Goal: Use online tool/utility: Utilize a website feature to perform a specific function

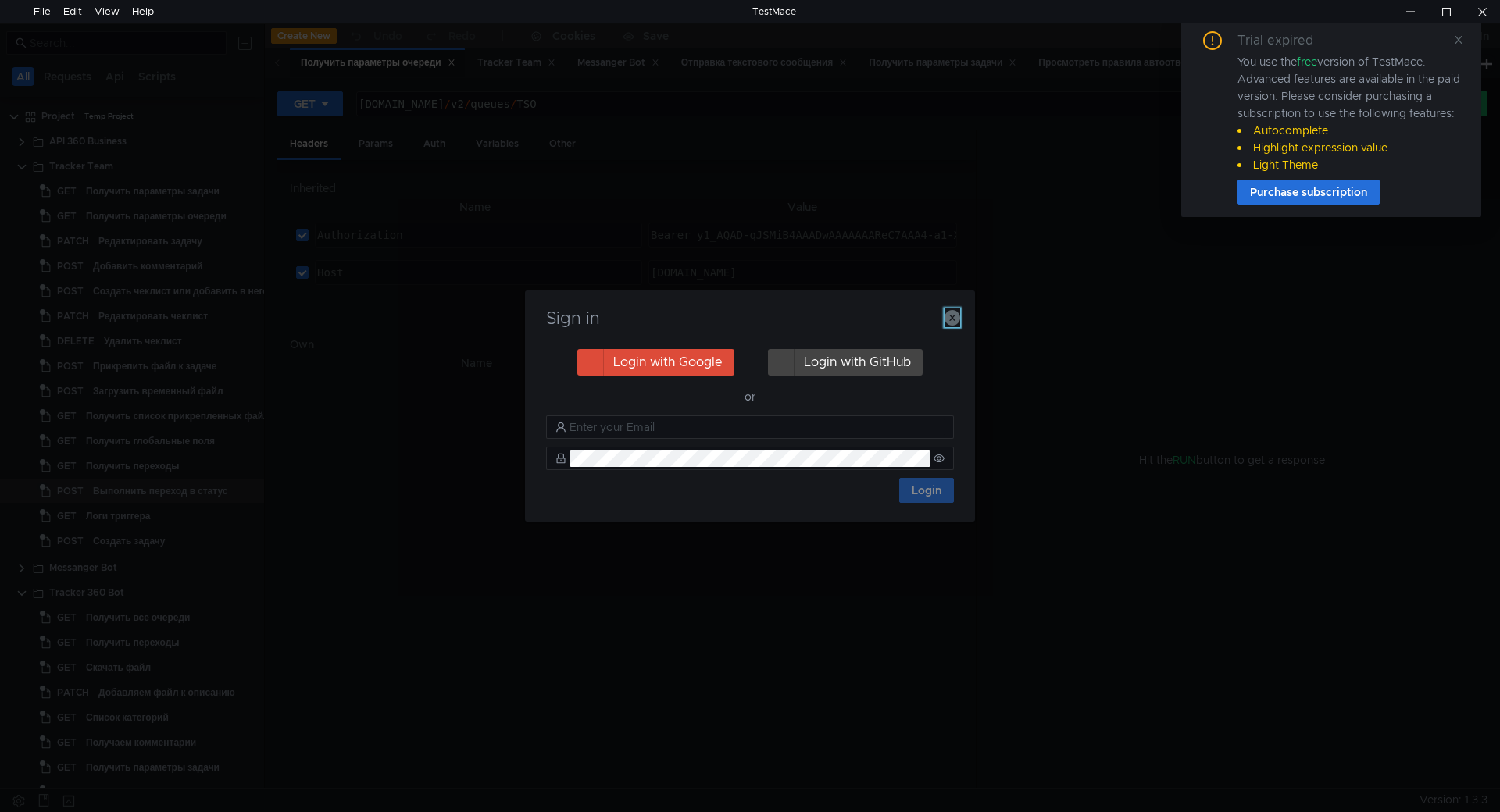
click at [957, 312] on icon "button" at bounding box center [952, 317] width 15 height 15
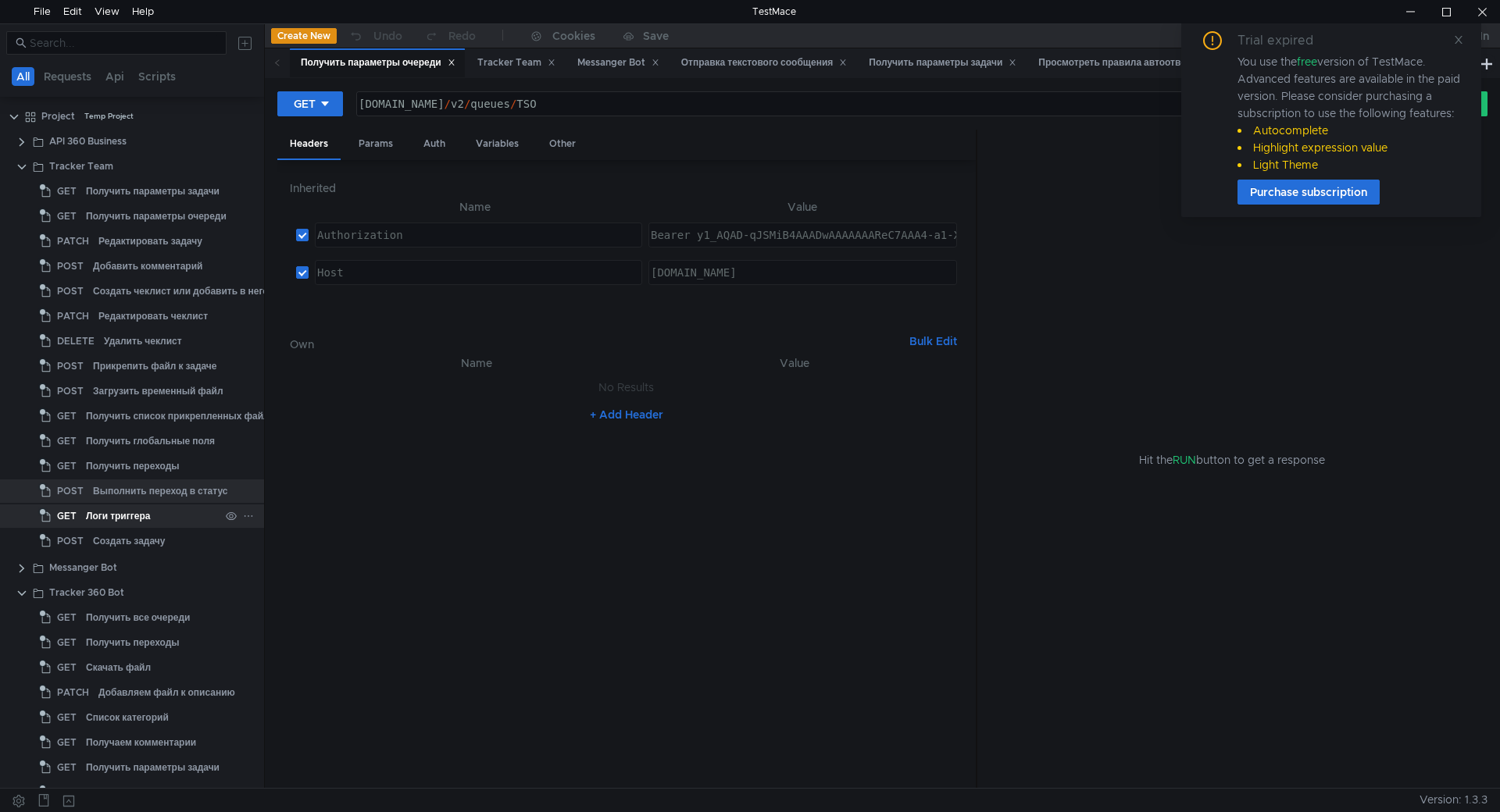
click at [159, 519] on div "Логи триггера" at bounding box center [153, 516] width 134 height 23
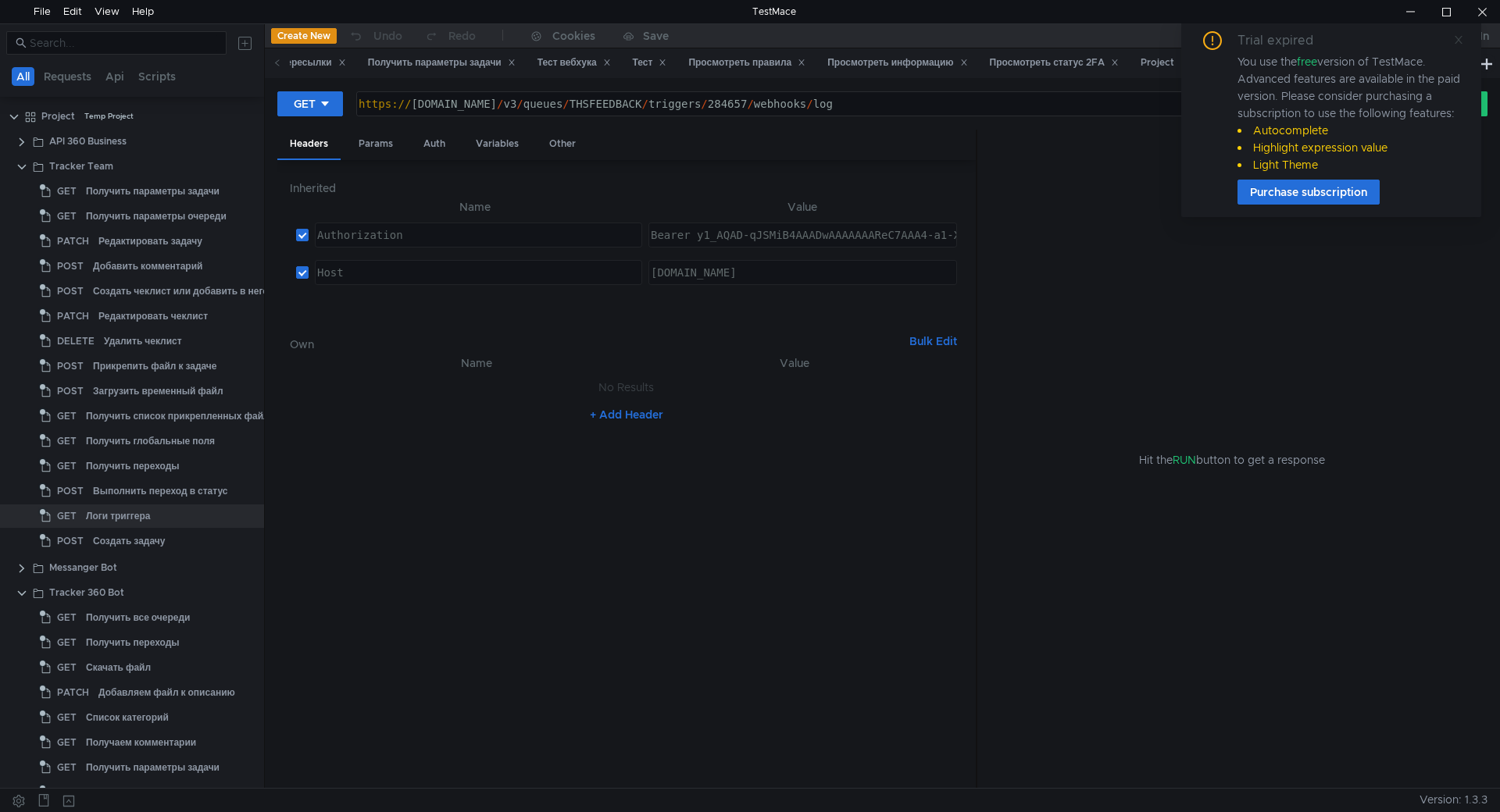
click at [1461, 42] on icon at bounding box center [1458, 40] width 11 height 11
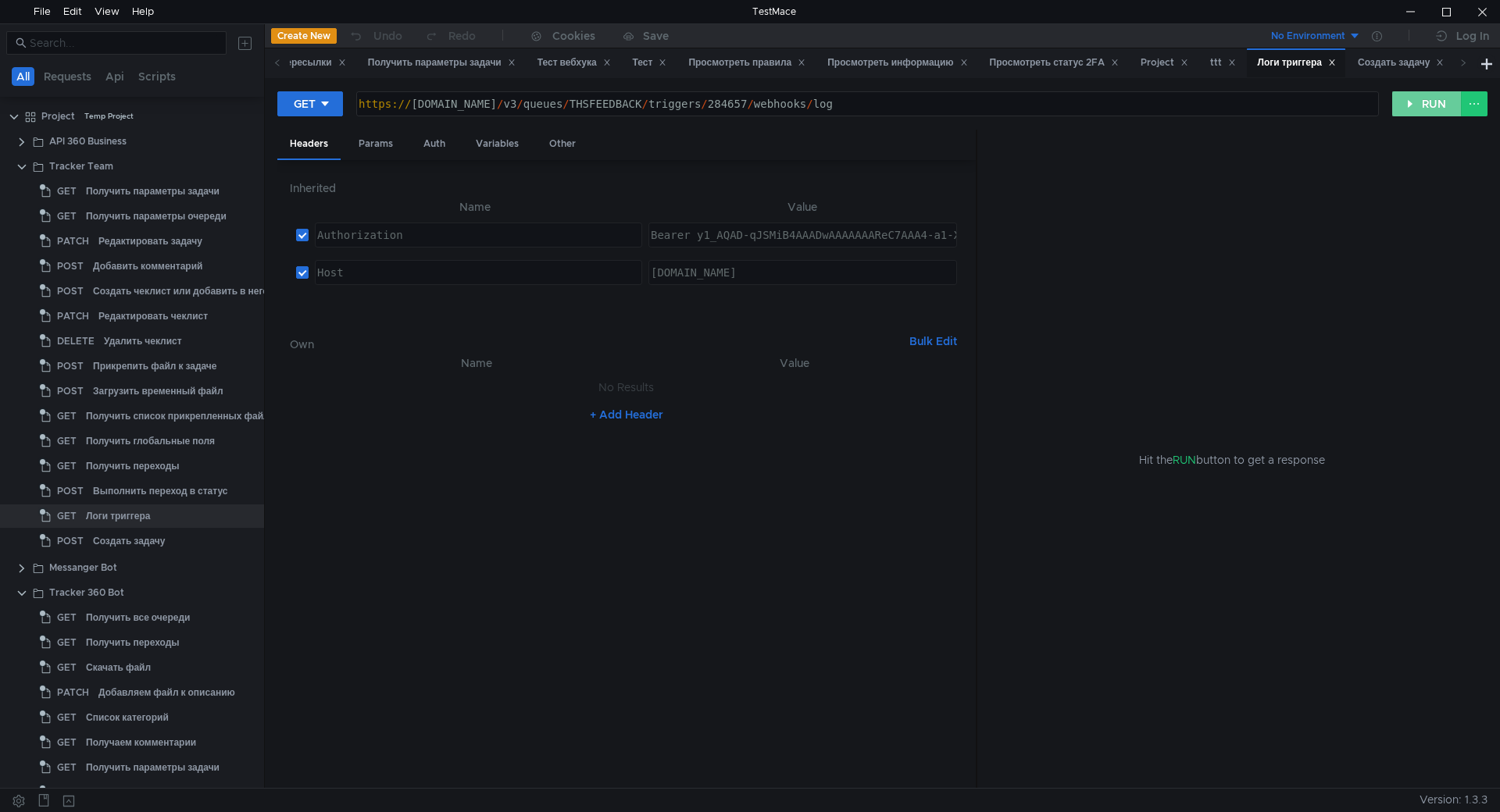
click at [1430, 98] on button "RUN" at bounding box center [1427, 104] width 69 height 25
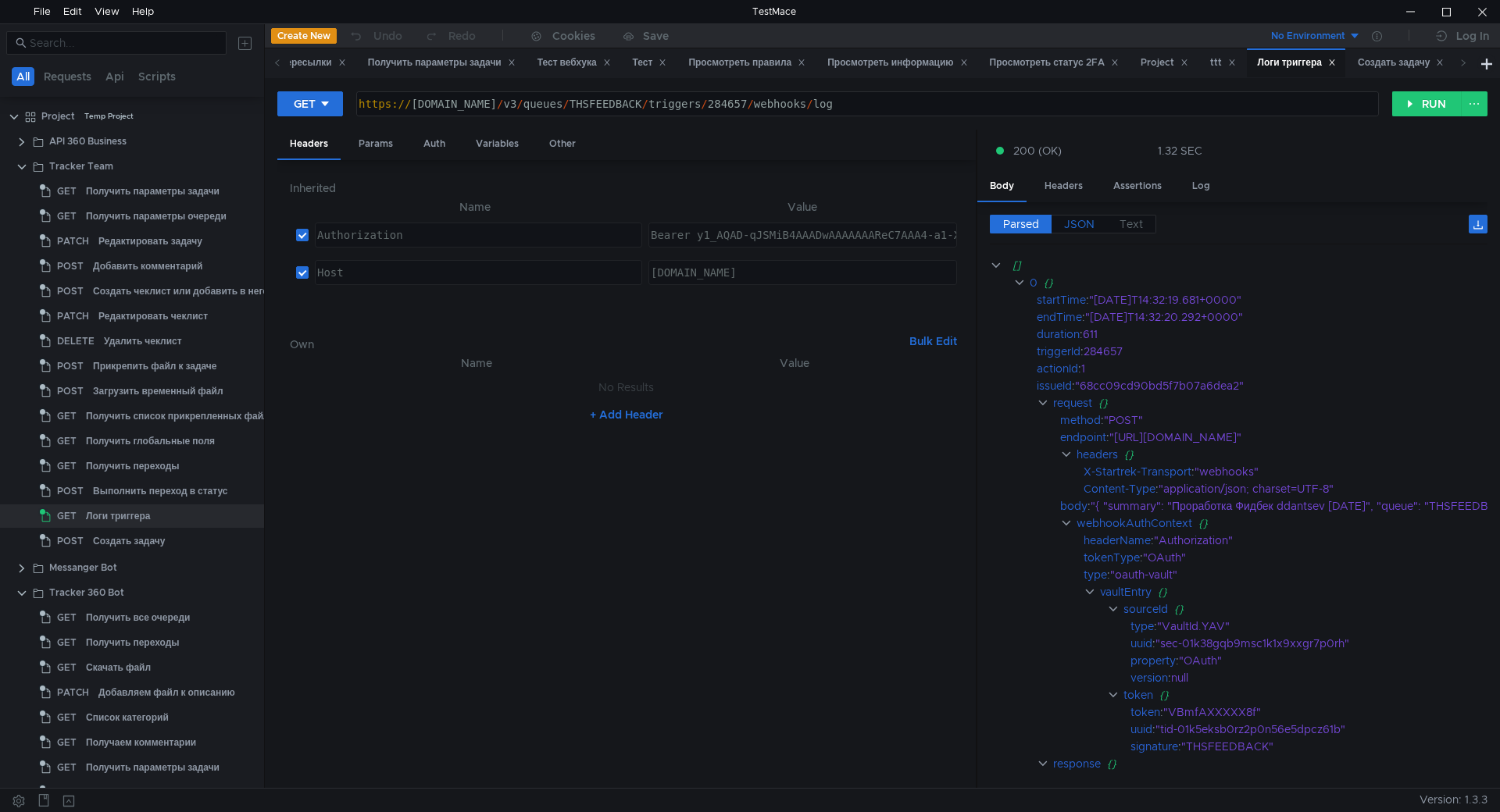
click at [1077, 223] on span "JSON" at bounding box center [1079, 224] width 31 height 14
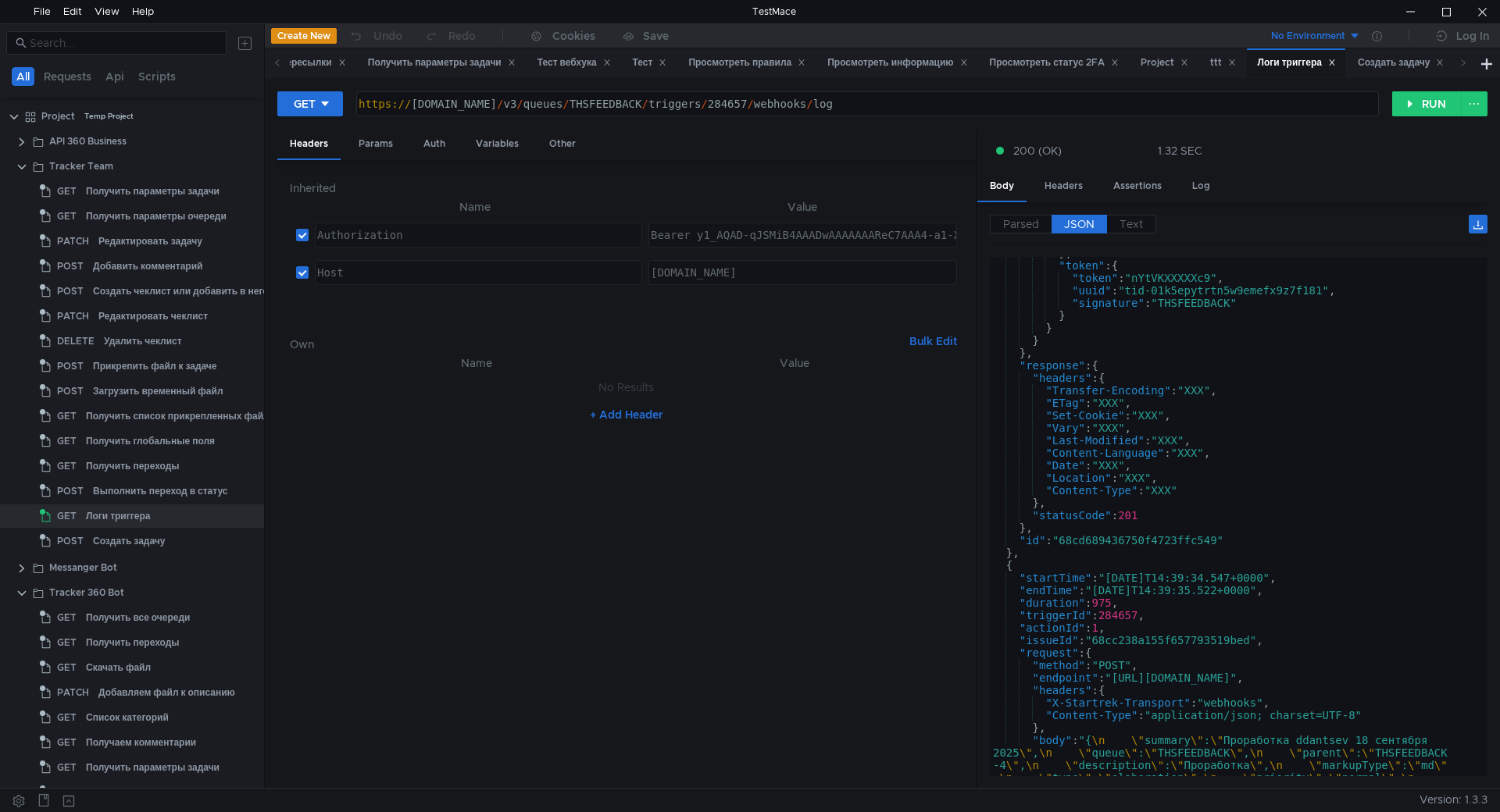
scroll to position [6338, 0]
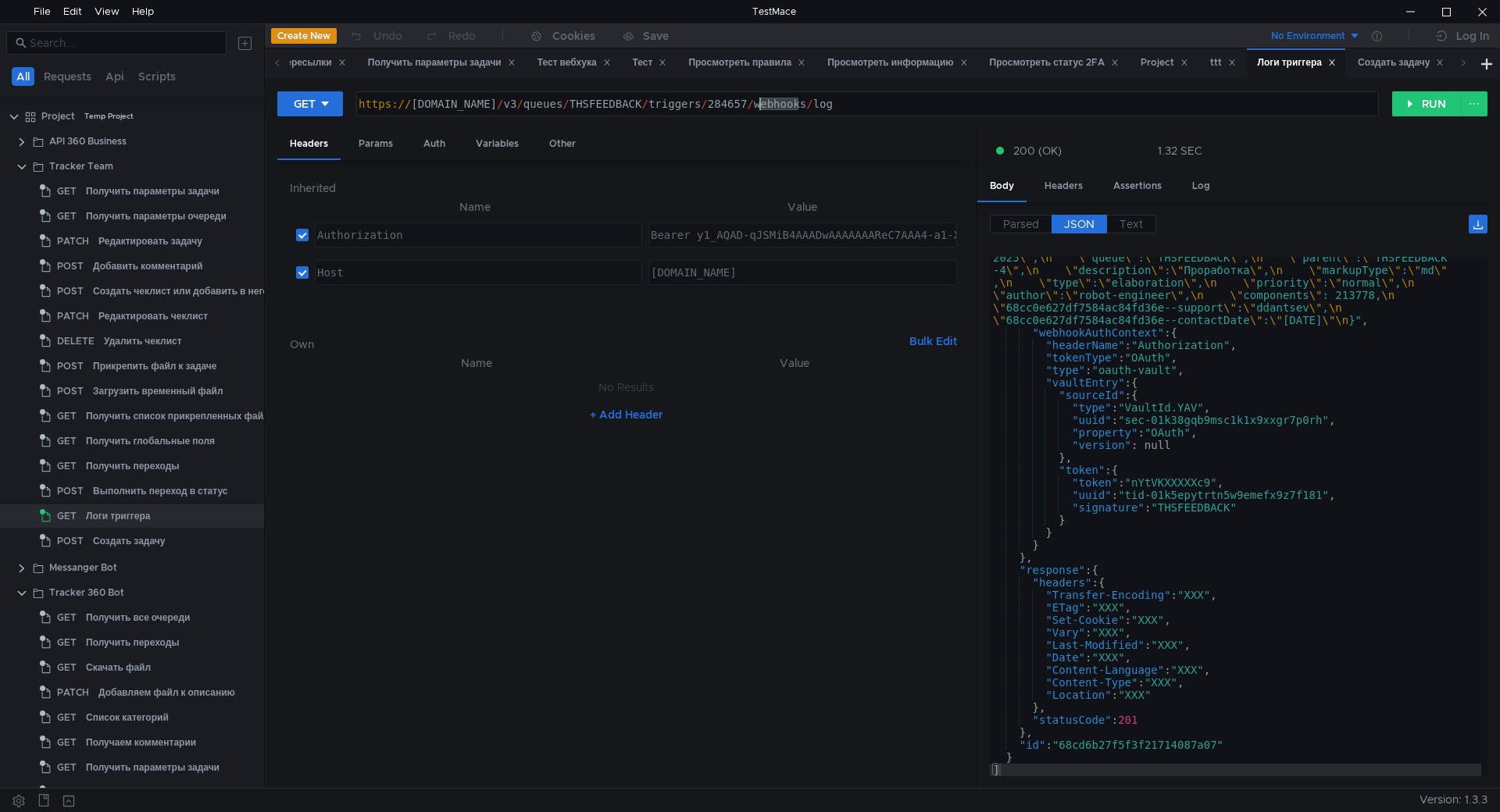
drag, startPoint x: 793, startPoint y: 106, endPoint x: 761, endPoint y: 109, distance: 32.1
click at [761, 109] on div "https:// st-api.yandex-team.ru / v3 / queues / THSFEEDBACK / triggers / 284657 …" at bounding box center [866, 116] width 1021 height 38
paste textarea "284657"
click at [914, 97] on div "https:// st-api.yandex-team.ru / v3 / queues / THSFEEDBACK / triggers / 284657 …" at bounding box center [867, 103] width 1021 height 23
type textarea "https://st-api.yandex-team.ru/v3/queues/THSFEEDBACK/triggers/284657/webhooks/log"
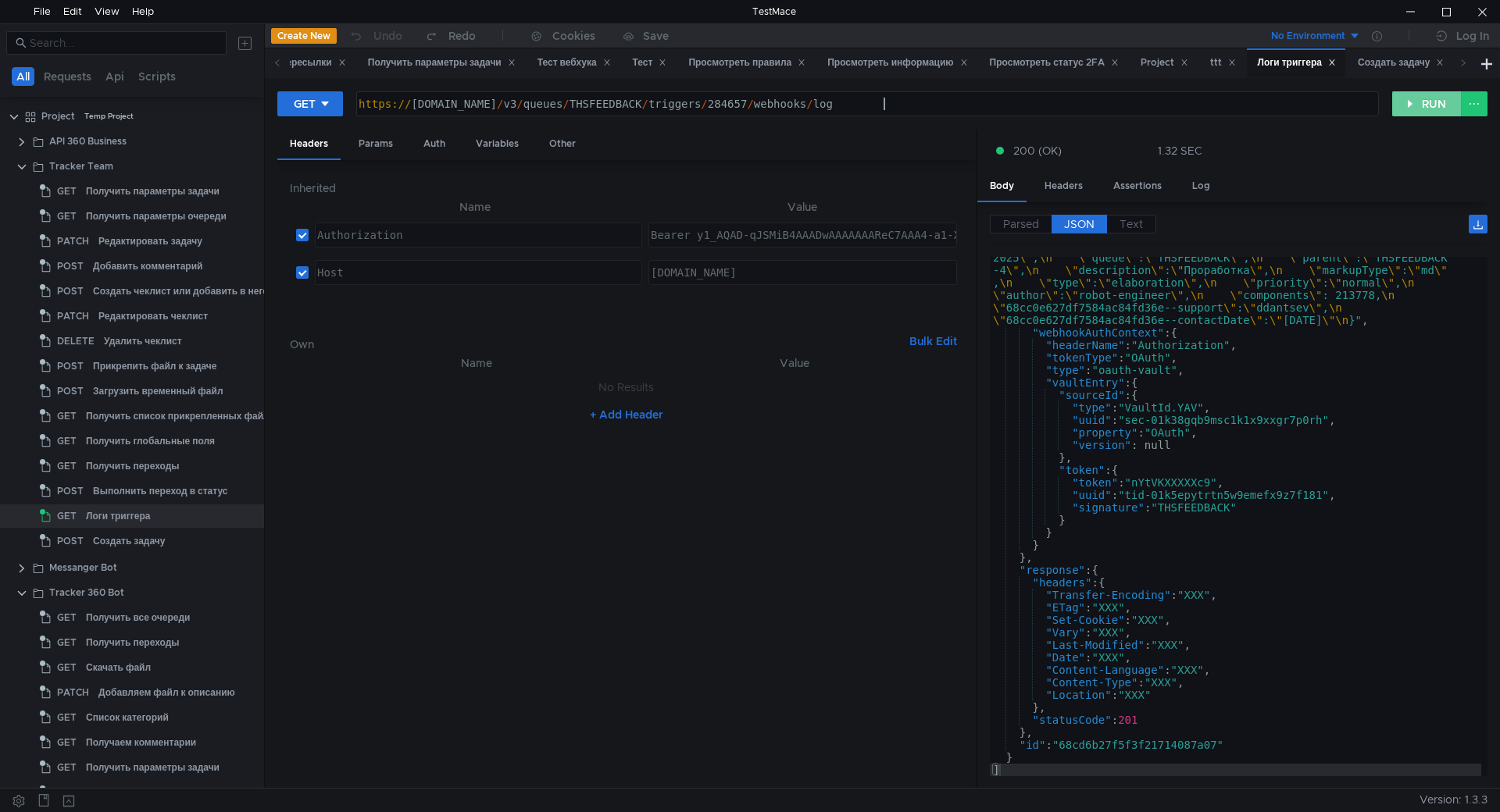
click at [1399, 104] on button "RUN" at bounding box center [1427, 104] width 69 height 25
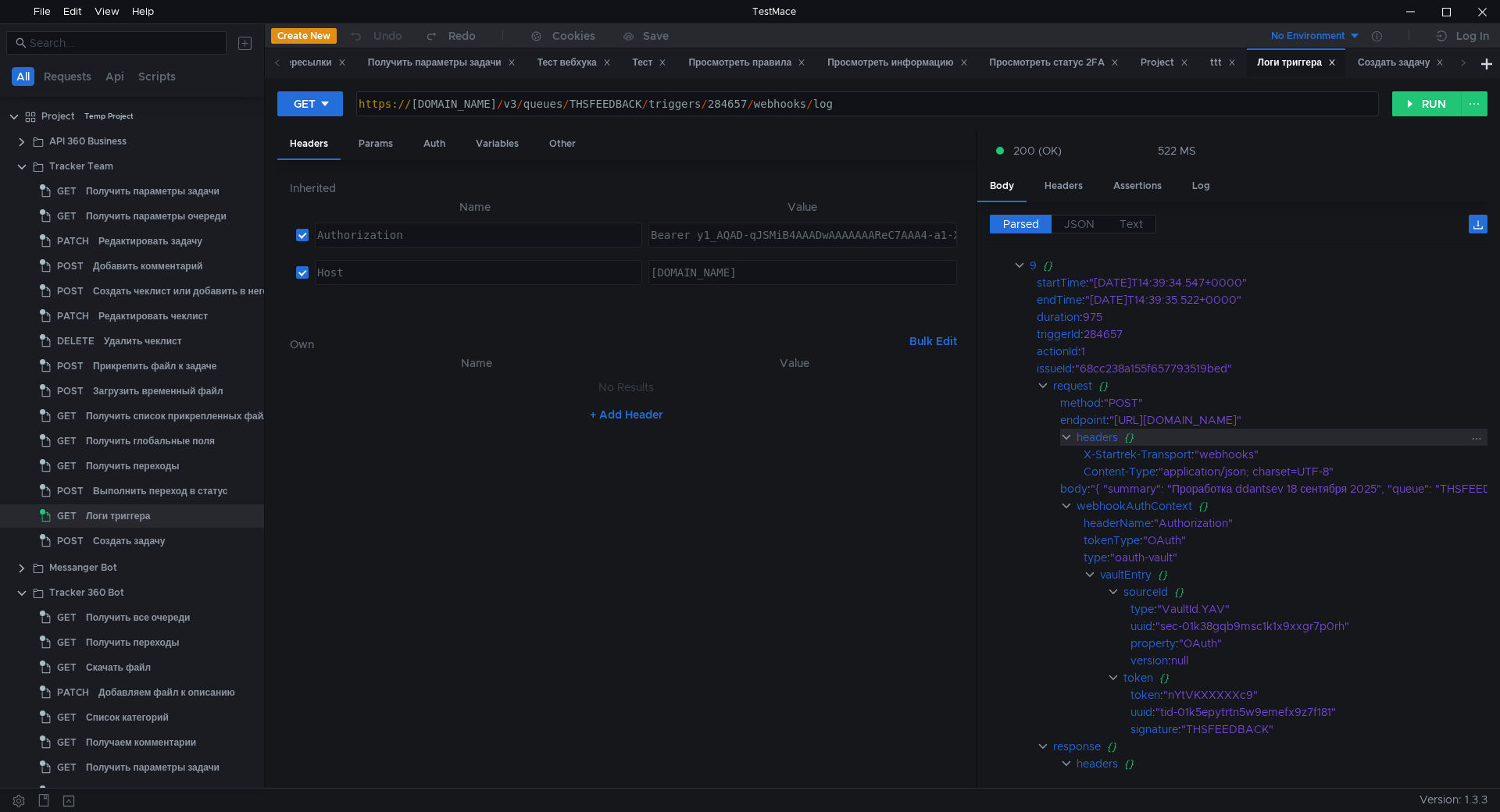
scroll to position [6813, 0]
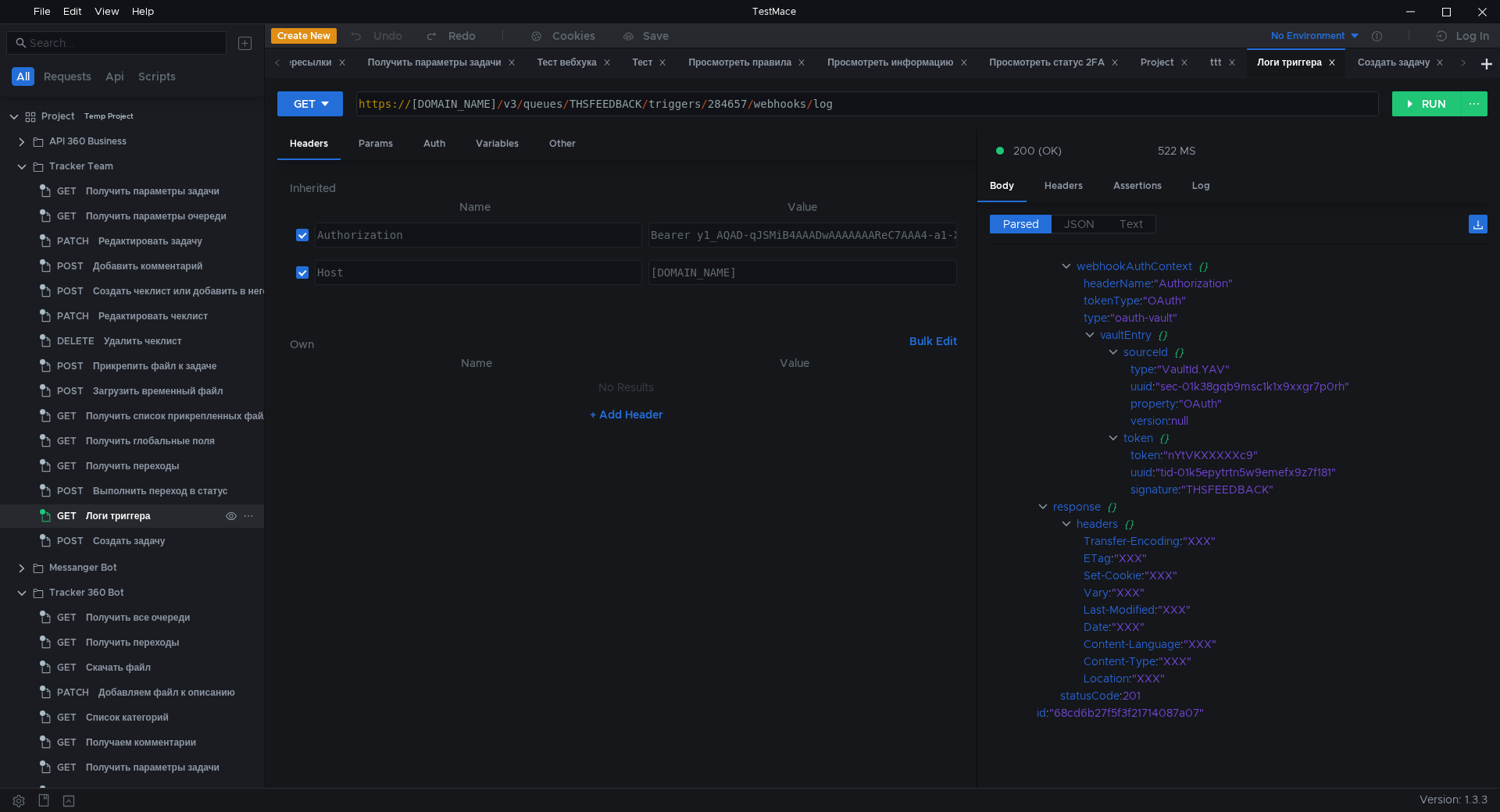
click at [134, 506] on div "Логи триггера" at bounding box center [118, 516] width 64 height 23
click at [1130, 226] on span "Text" at bounding box center [1130, 224] width 23 height 14
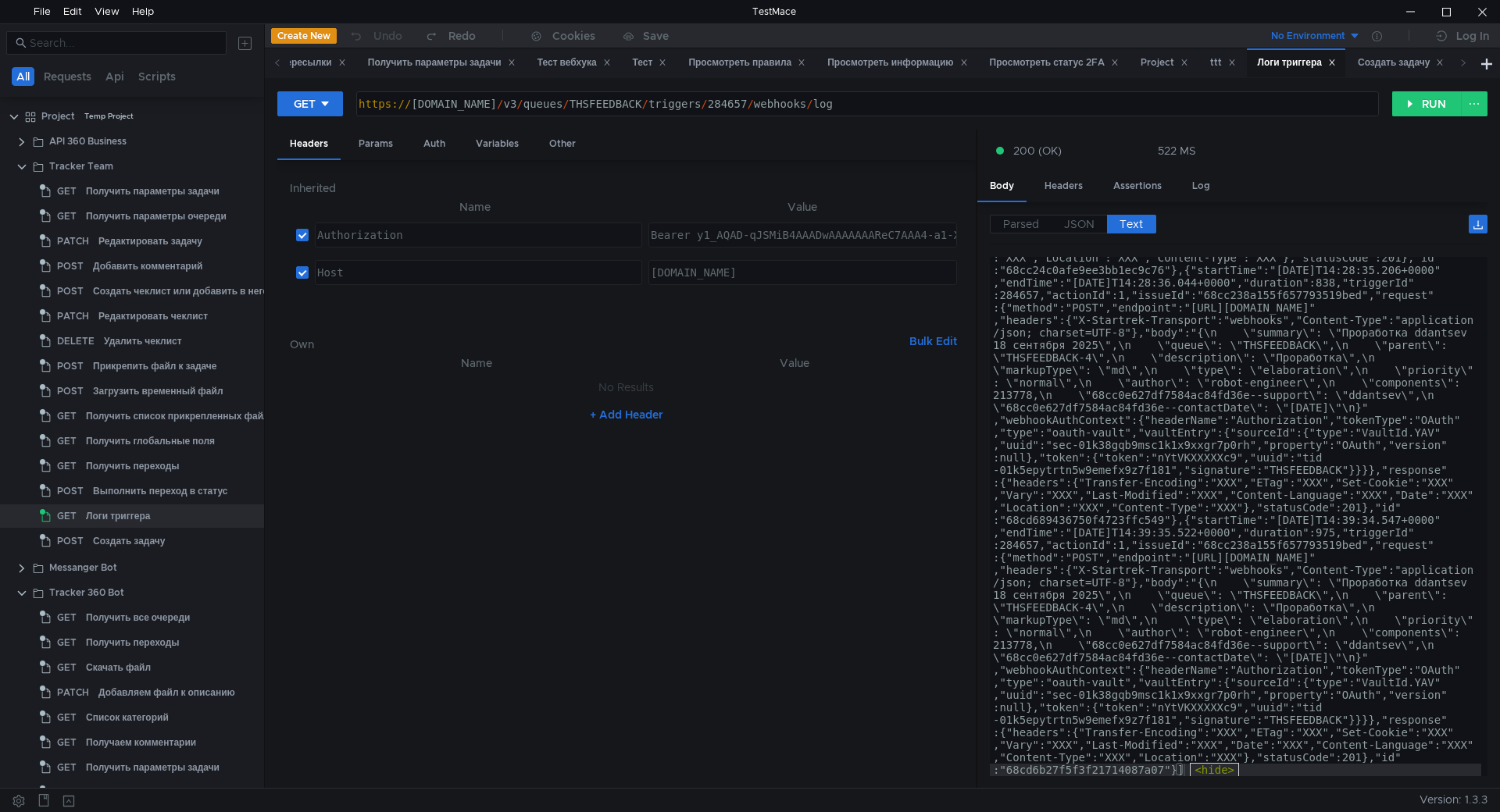
scroll to position [2004, 0]
click at [1088, 230] on span "JSON" at bounding box center [1079, 224] width 31 height 14
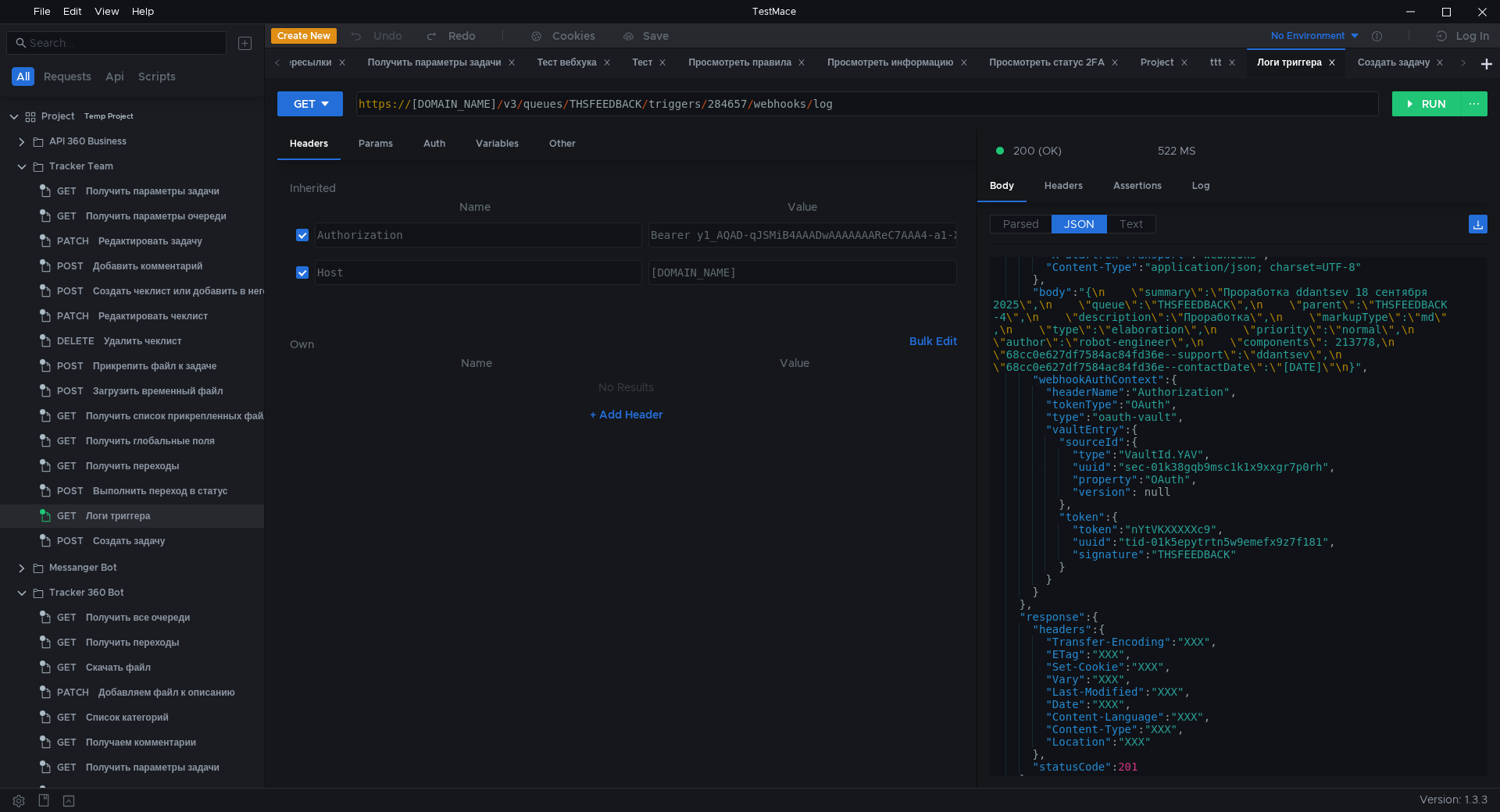
scroll to position [6338, 0]
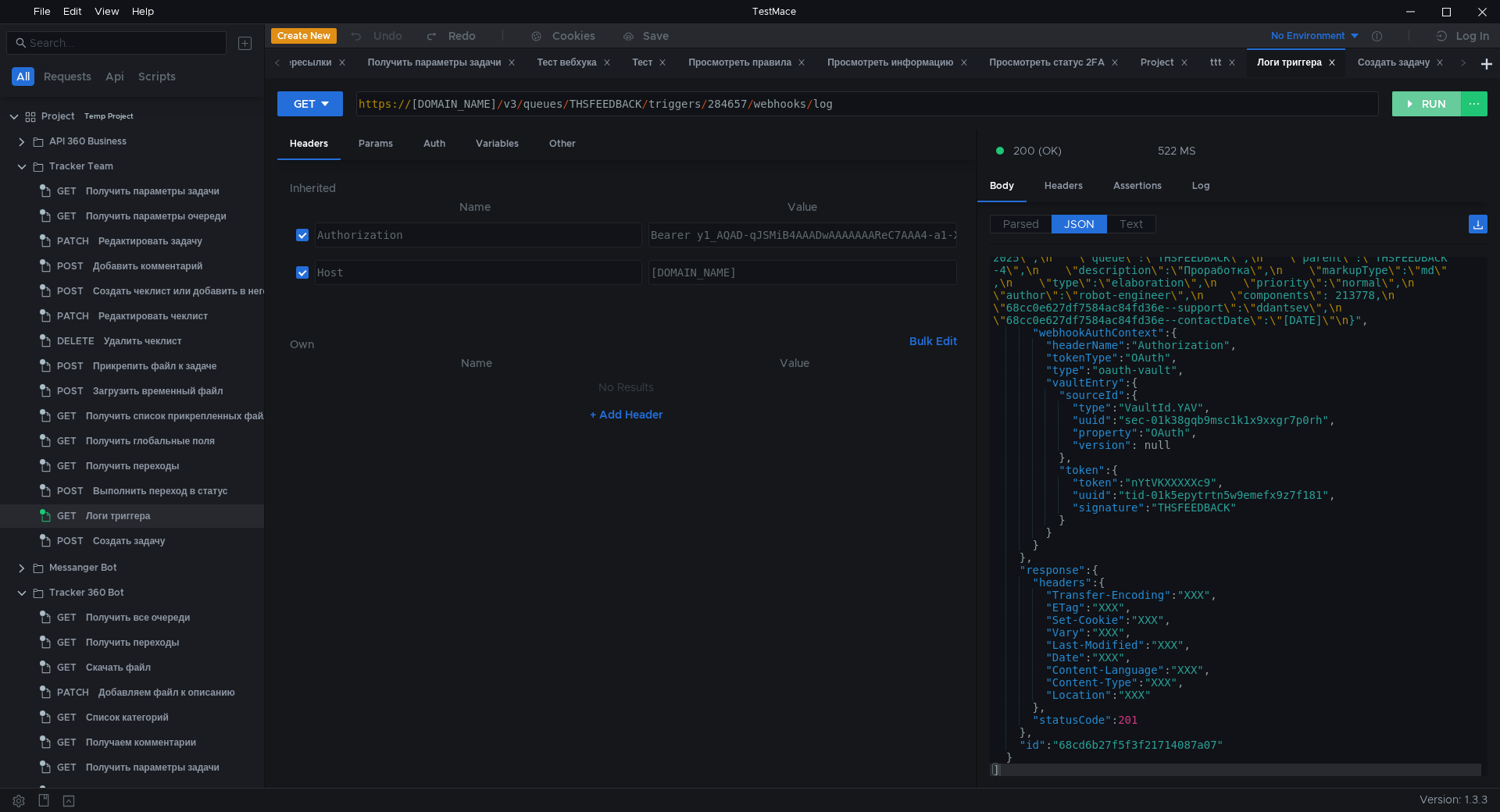
click at [1411, 109] on button "RUN" at bounding box center [1427, 104] width 69 height 25
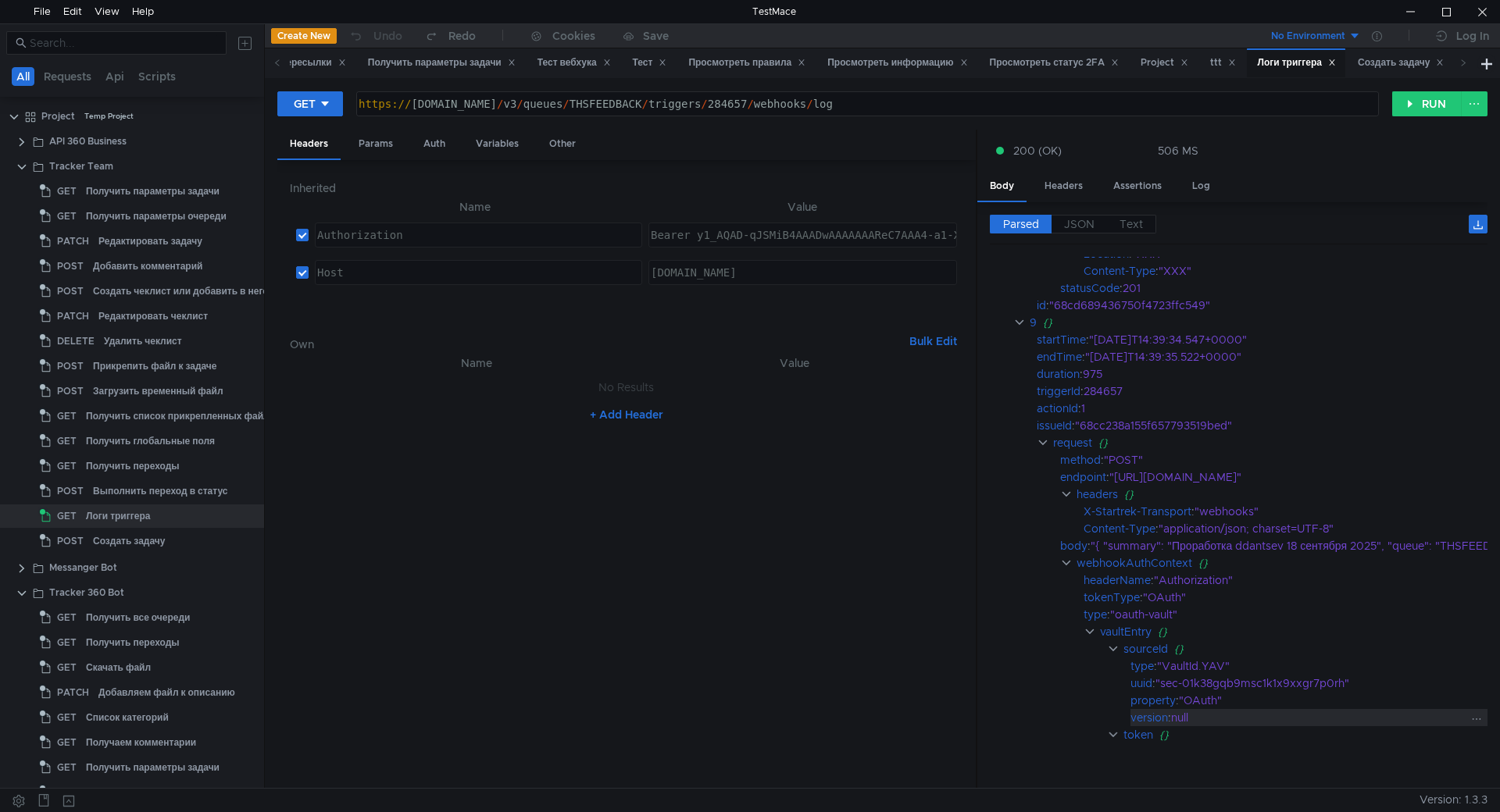
scroll to position [6423, 0]
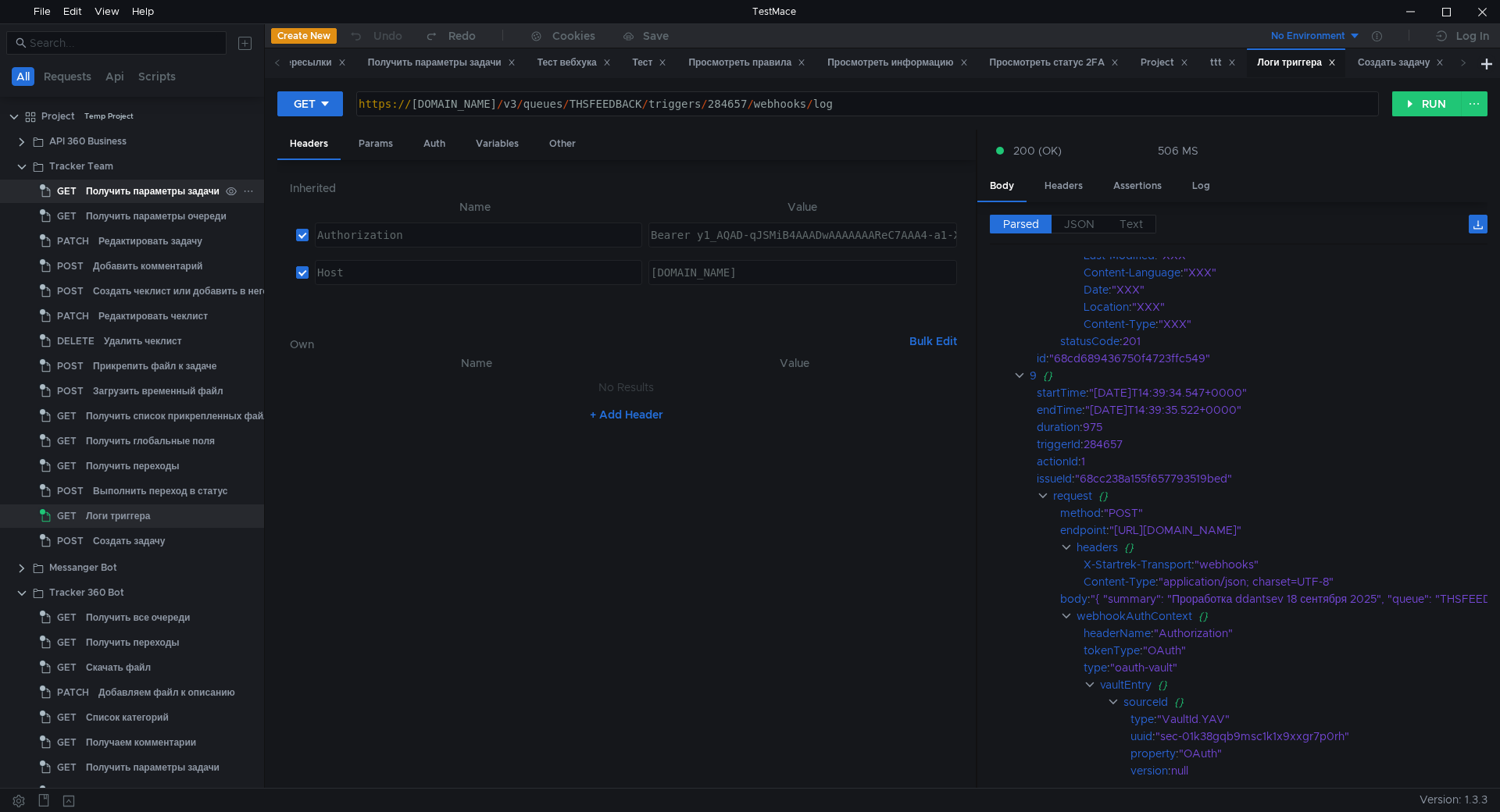
click at [159, 198] on div "Получить параметры задачи" at bounding box center [153, 191] width 134 height 23
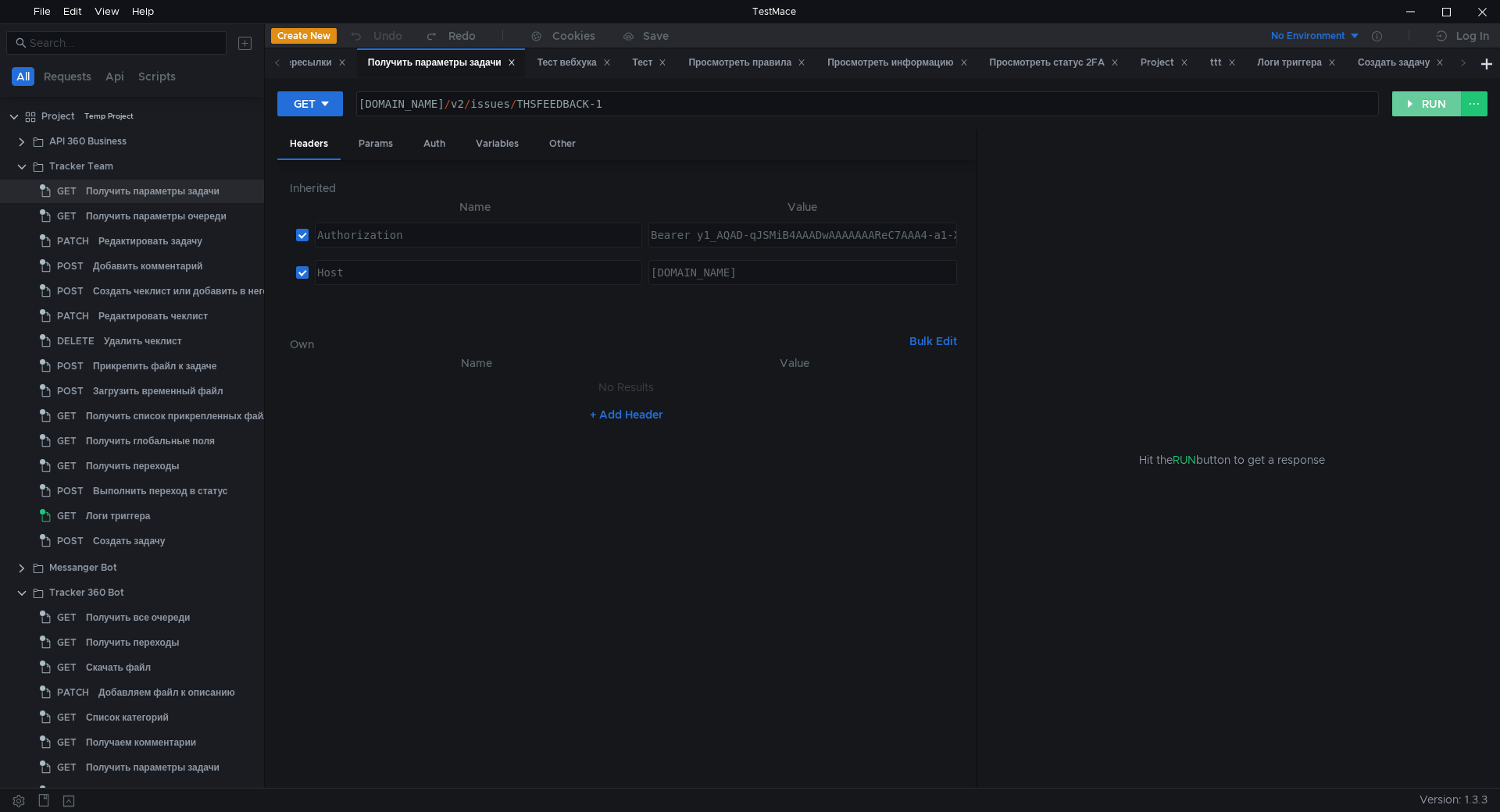
click at [1425, 101] on button "RUN" at bounding box center [1427, 104] width 69 height 25
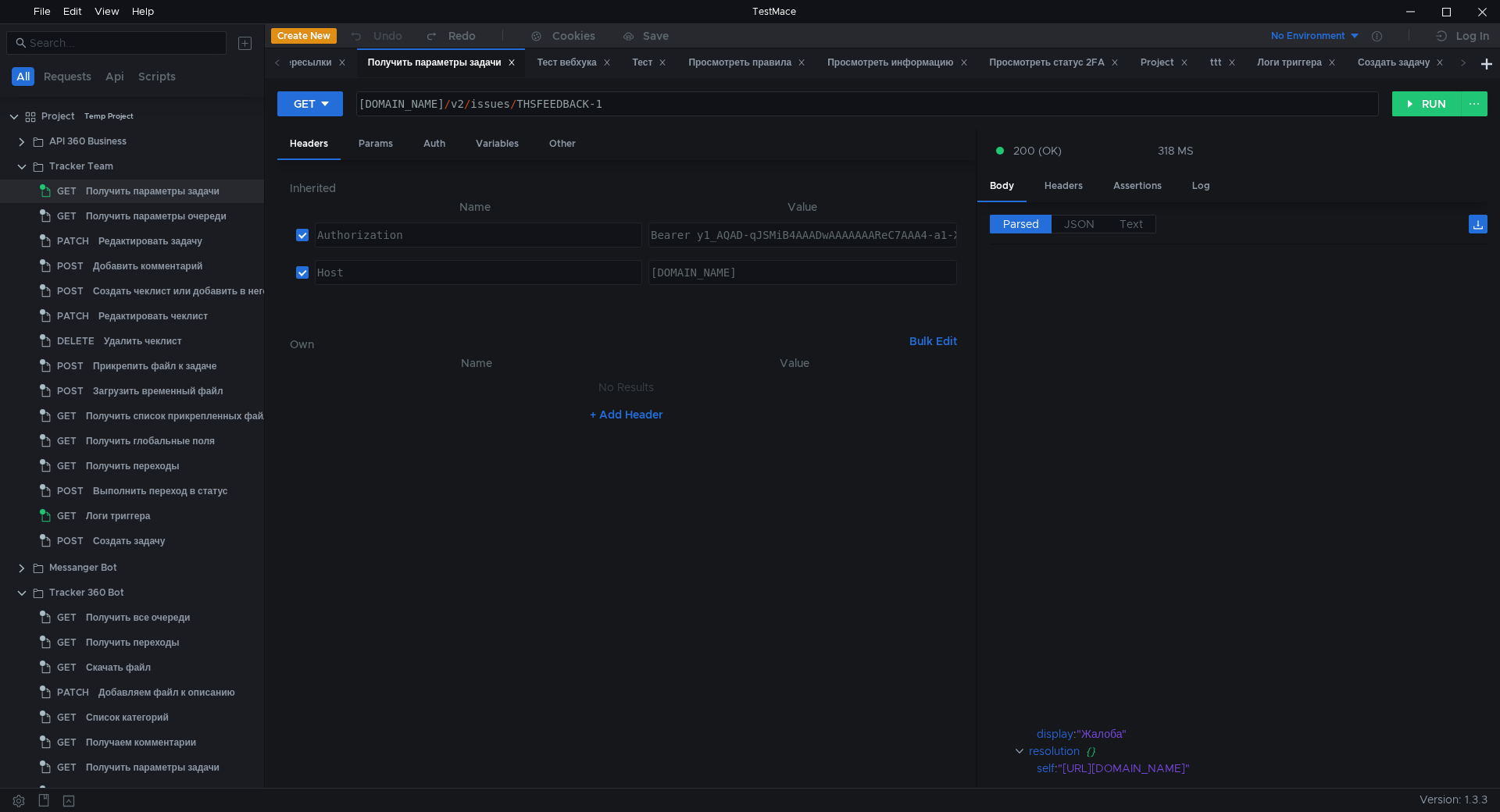
scroll to position [781, 0]
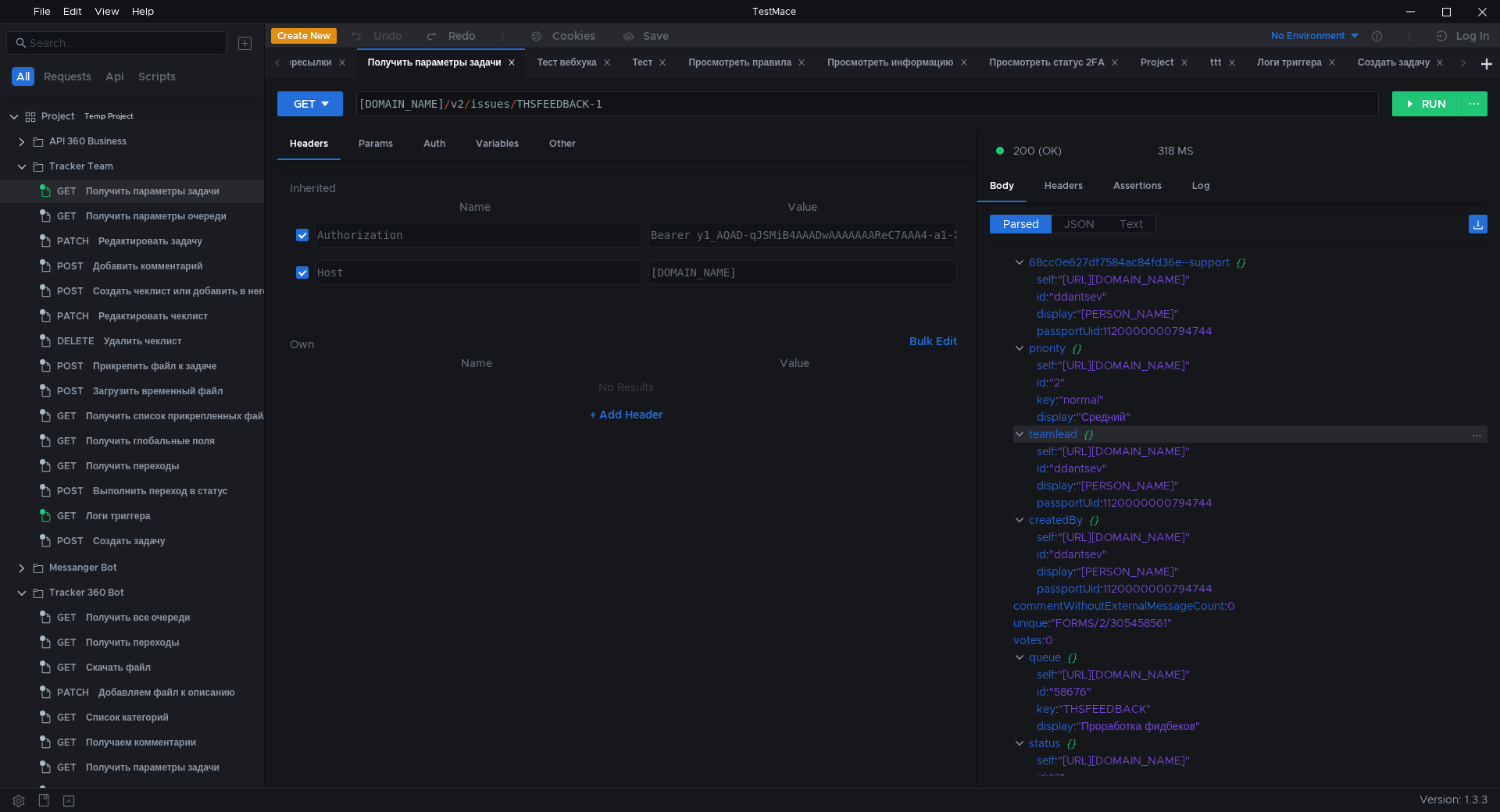
click at [1066, 439] on div "teamlead" at bounding box center [1053, 434] width 48 height 17
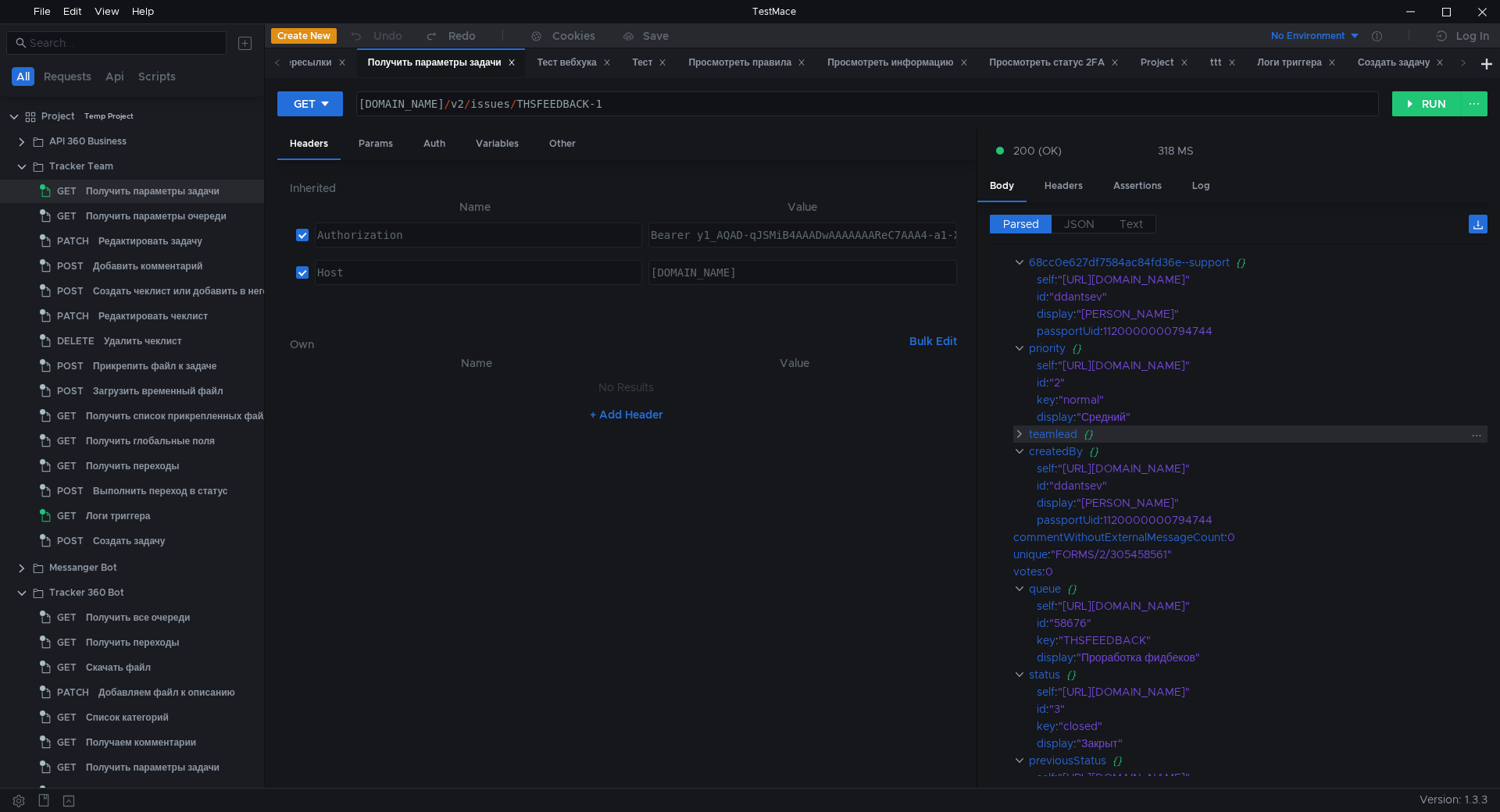
click at [1066, 439] on div "teamlead" at bounding box center [1053, 434] width 48 height 17
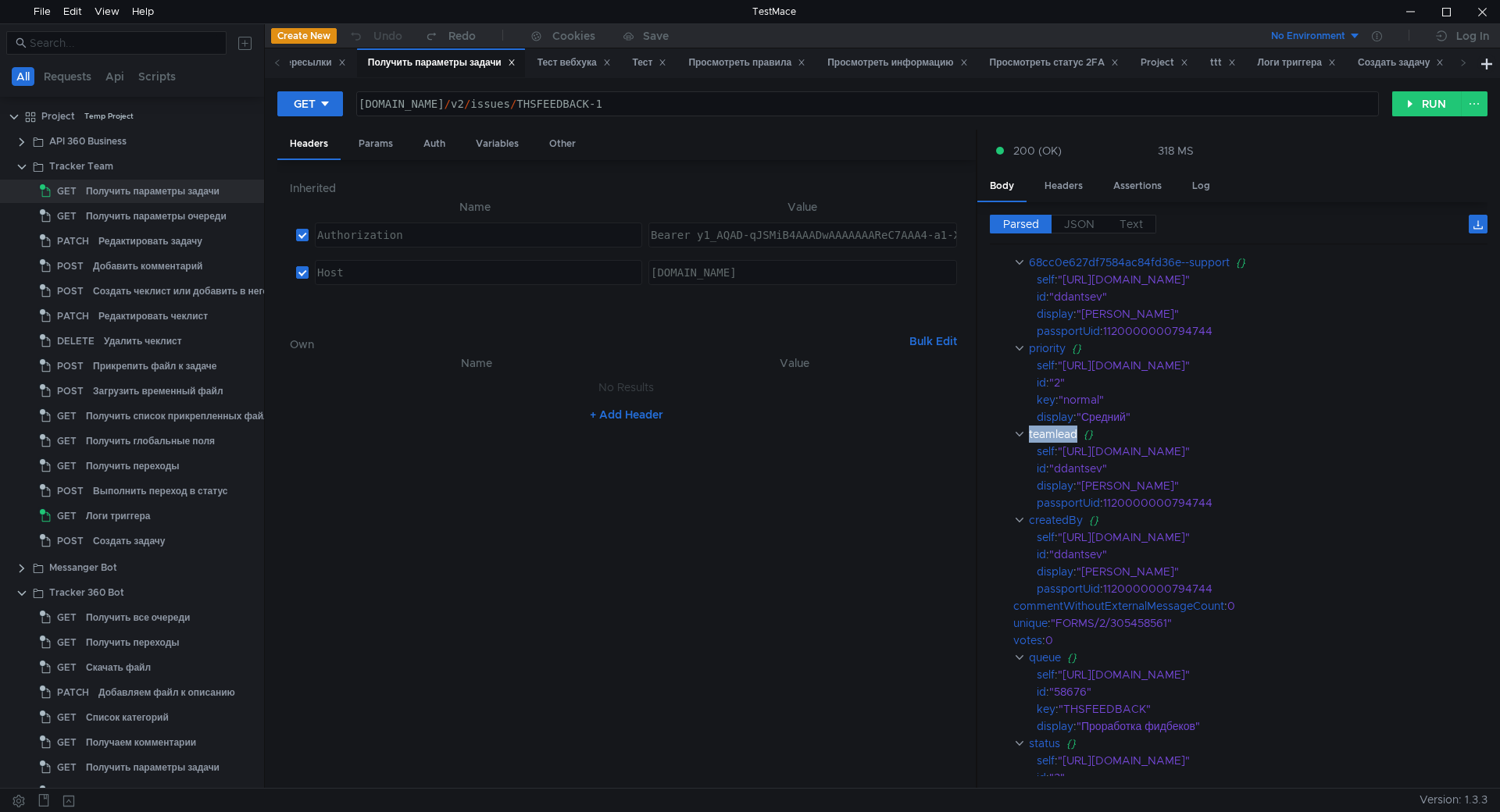
copy div "teamlead"
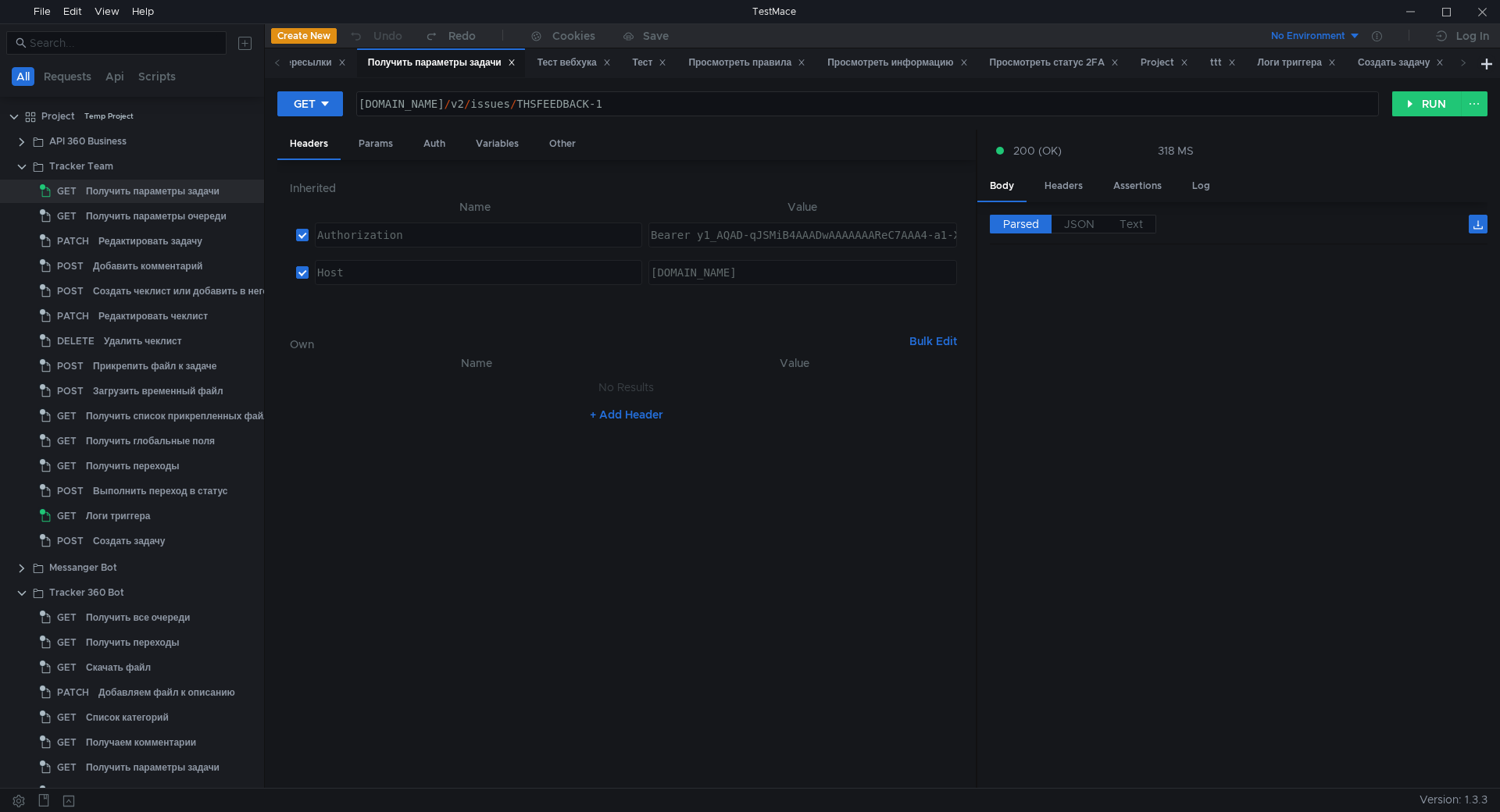
scroll to position [781, 0]
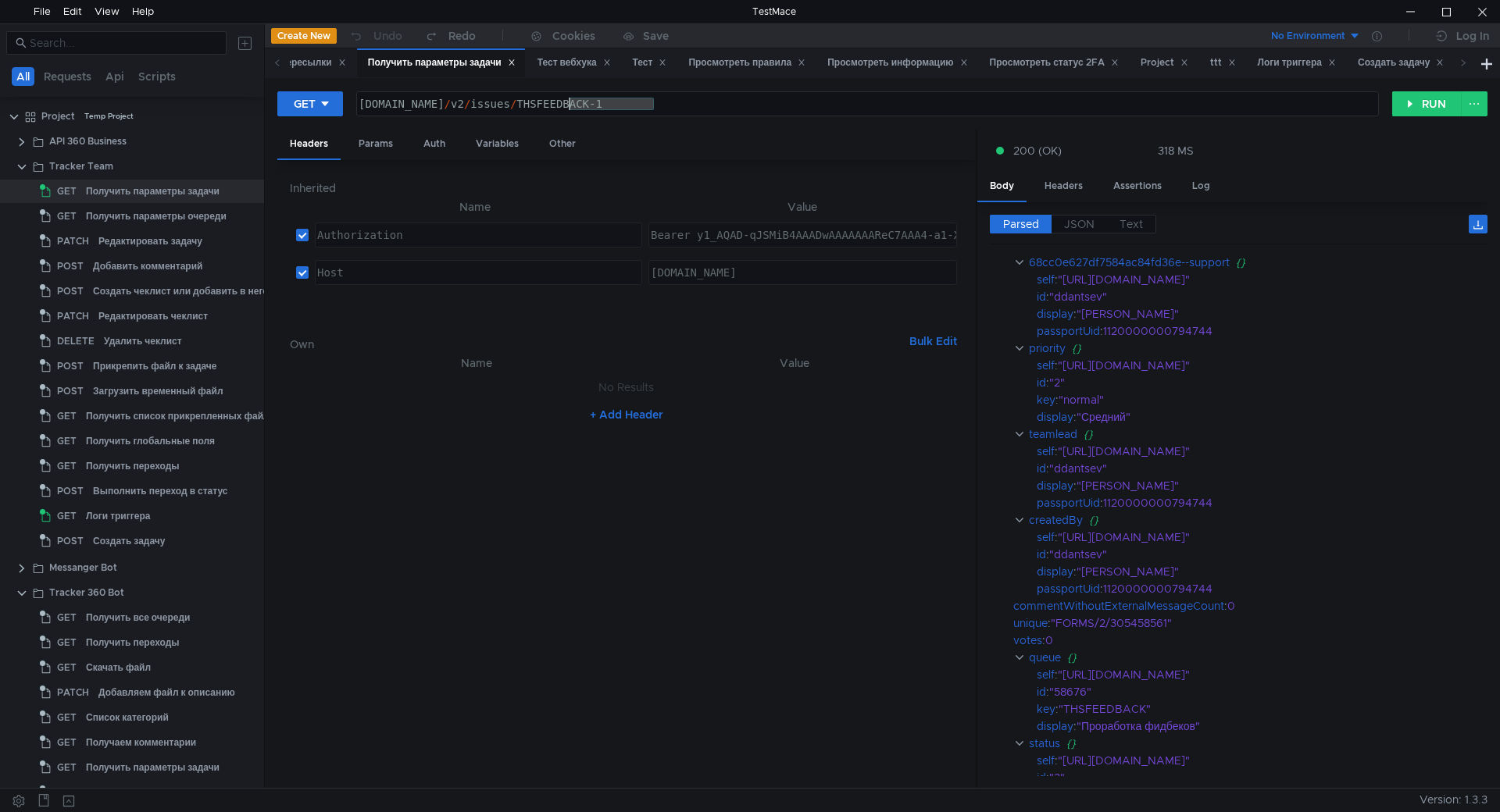
drag, startPoint x: 683, startPoint y: 105, endPoint x: 569, endPoint y: 110, distance: 114.1
click at [569, 110] on div "[DOMAIN_NAME] / v2 / issues / THSFEEDBACK-1" at bounding box center [866, 116] width 1021 height 38
paste textarea "5"
type textarea "[DOMAIN_NAME][URL]"
click at [1425, 111] on button "RUN" at bounding box center [1427, 104] width 69 height 25
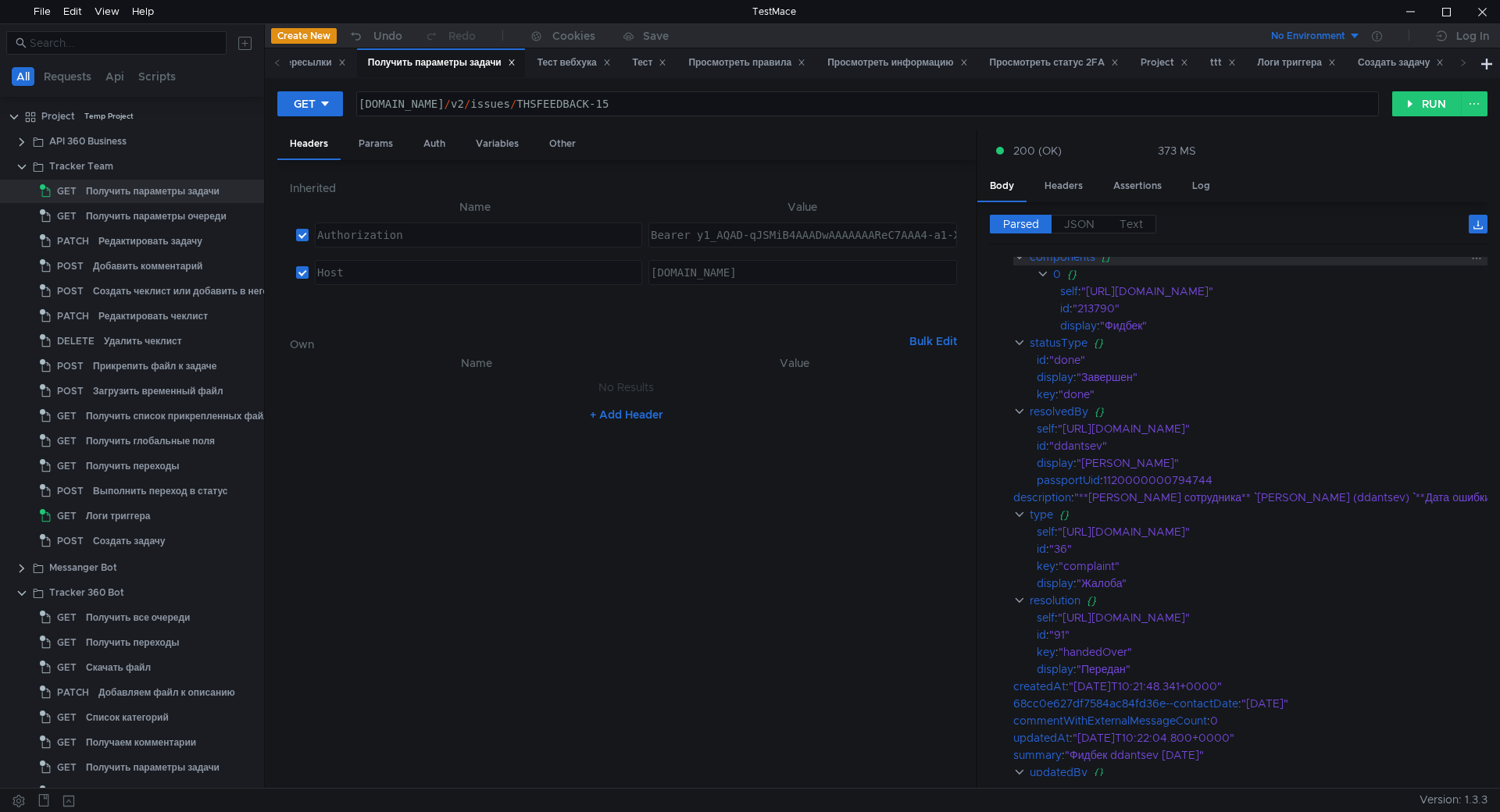
scroll to position [0, 0]
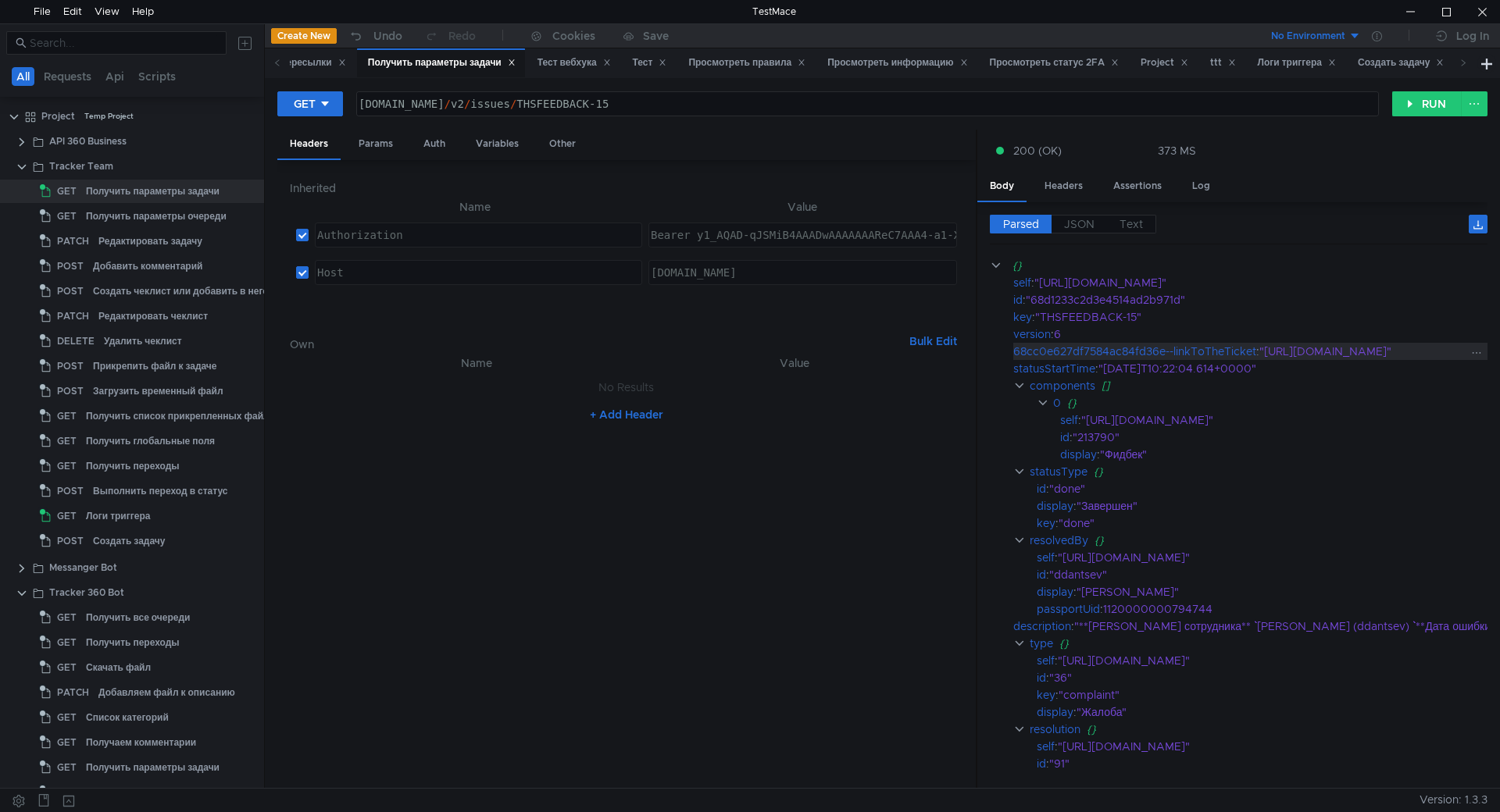
click at [1232, 349] on div "68cc0e627df7584ac84fd36e--linkToTheTicket" at bounding box center [1134, 351] width 243 height 17
click at [1241, 348] on div "68cc0e627df7584ac84fd36e--linkToTheTicket" at bounding box center [1134, 351] width 243 height 17
drag, startPoint x: 1255, startPoint y: 351, endPoint x: 1014, endPoint y: 355, distance: 241.0
click at [1014, 355] on div "68cc0e627df7584ac84fd36e--linkToTheTicket" at bounding box center [1134, 351] width 243 height 17
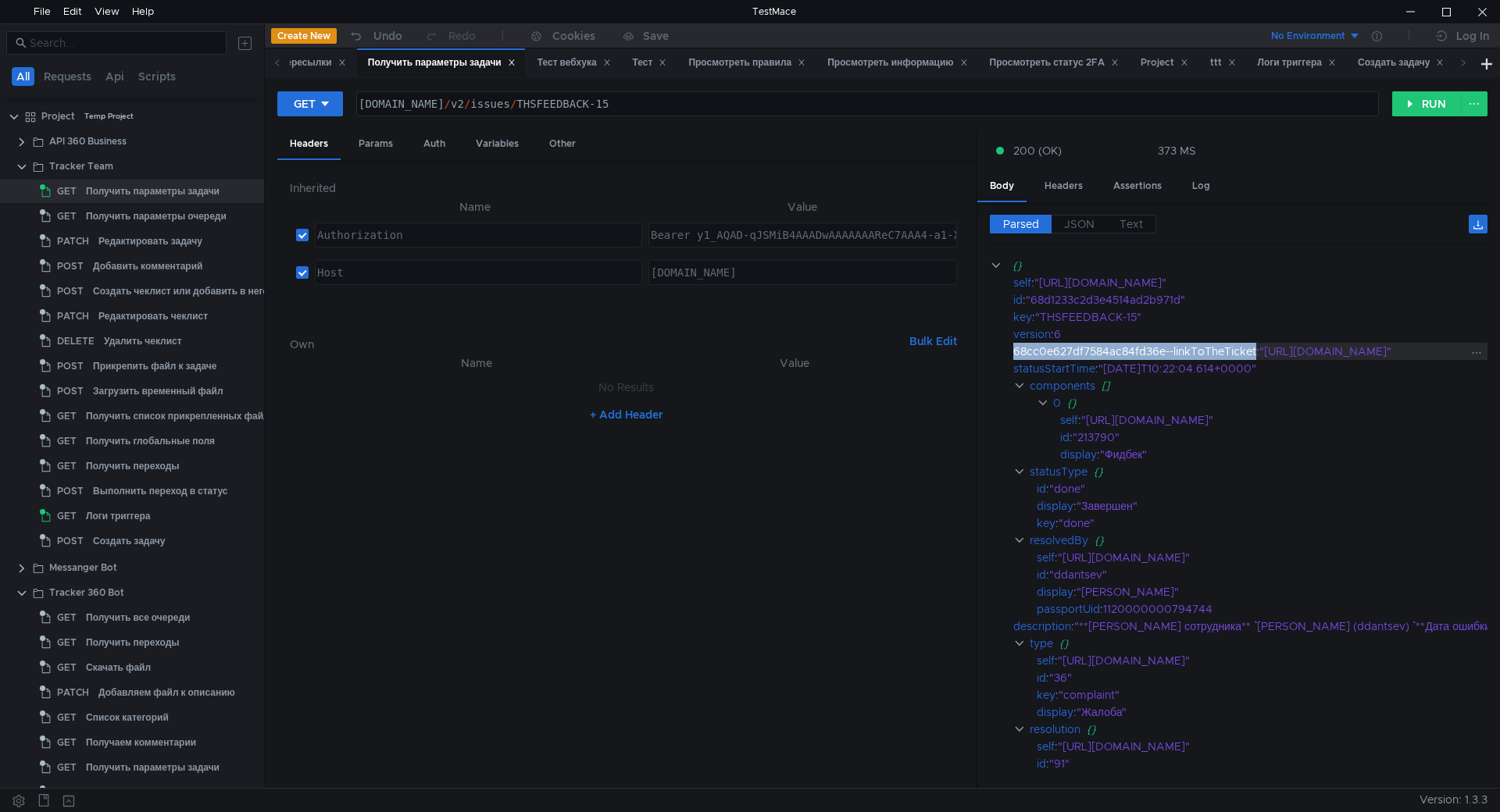
copy div "68cc0e627df7584ac84fd36e--linkToTheTicket"
click at [1492, 16] on div at bounding box center [1481, 11] width 36 height 23
